Goal: Transaction & Acquisition: Purchase product/service

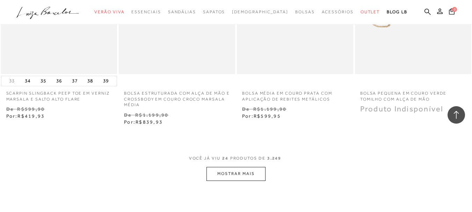
scroll to position [1293, 0]
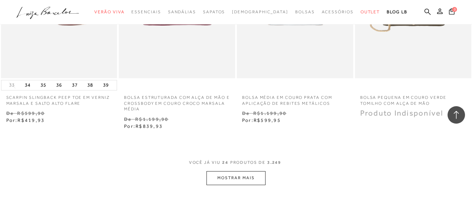
click at [237, 175] on button "MOSTRAR MAIS" at bounding box center [235, 178] width 59 height 14
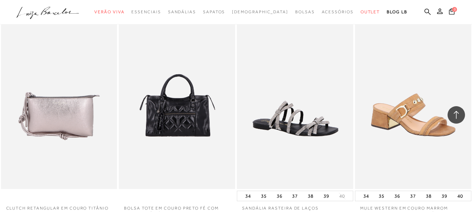
scroll to position [1747, 0]
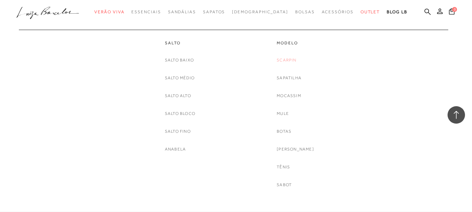
click at [289, 57] on link "Scarpin" at bounding box center [287, 60] width 20 height 7
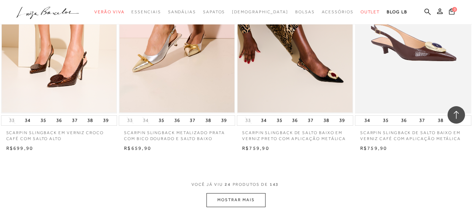
scroll to position [1293, 0]
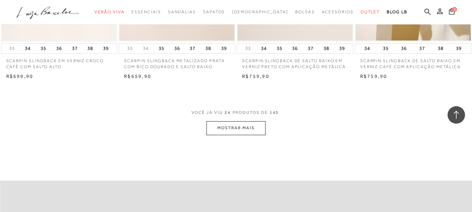
click at [254, 130] on button "MOSTRAR MAIS" at bounding box center [235, 128] width 59 height 14
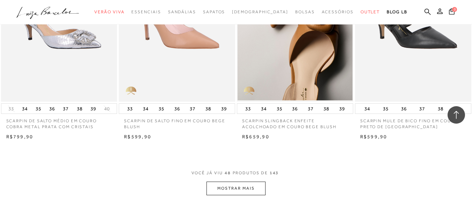
scroll to position [2620, 0]
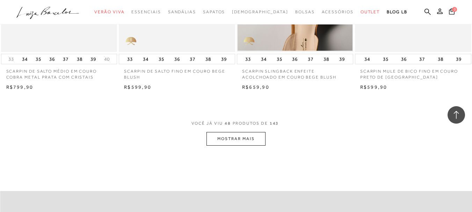
click at [247, 137] on button "MOSTRAR MAIS" at bounding box center [235, 139] width 59 height 14
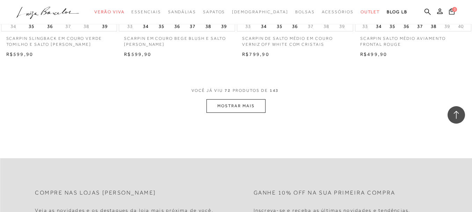
scroll to position [3948, 0]
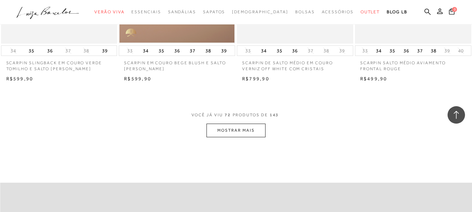
click at [254, 132] on button "MOSTRAR MAIS" at bounding box center [235, 131] width 59 height 14
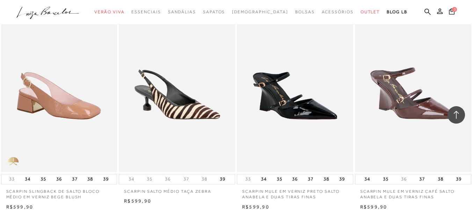
scroll to position [5000, 0]
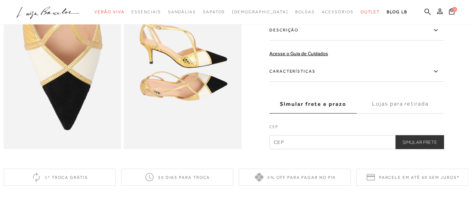
scroll to position [384, 0]
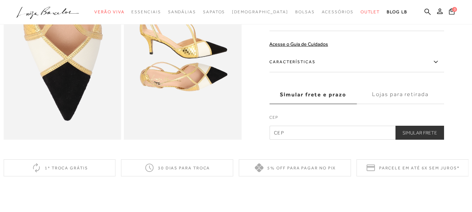
click at [299, 72] on label "Características" at bounding box center [356, 62] width 175 height 20
click at [0, 0] on input "Características" at bounding box center [0, 0] width 0 height 0
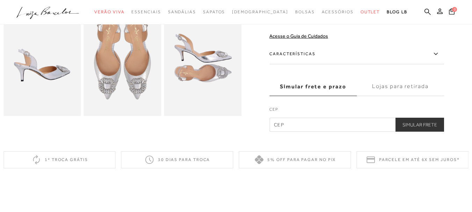
scroll to position [210, 0]
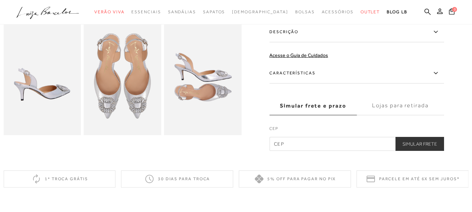
click at [322, 78] on label "Características" at bounding box center [356, 73] width 175 height 20
click at [0, 0] on input "Características" at bounding box center [0, 0] width 0 height 0
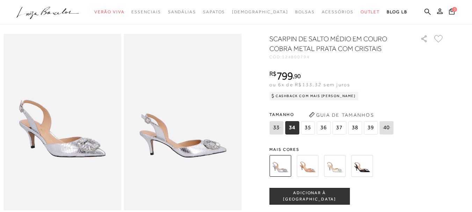
scroll to position [0, 0]
